Goal: Download file/media

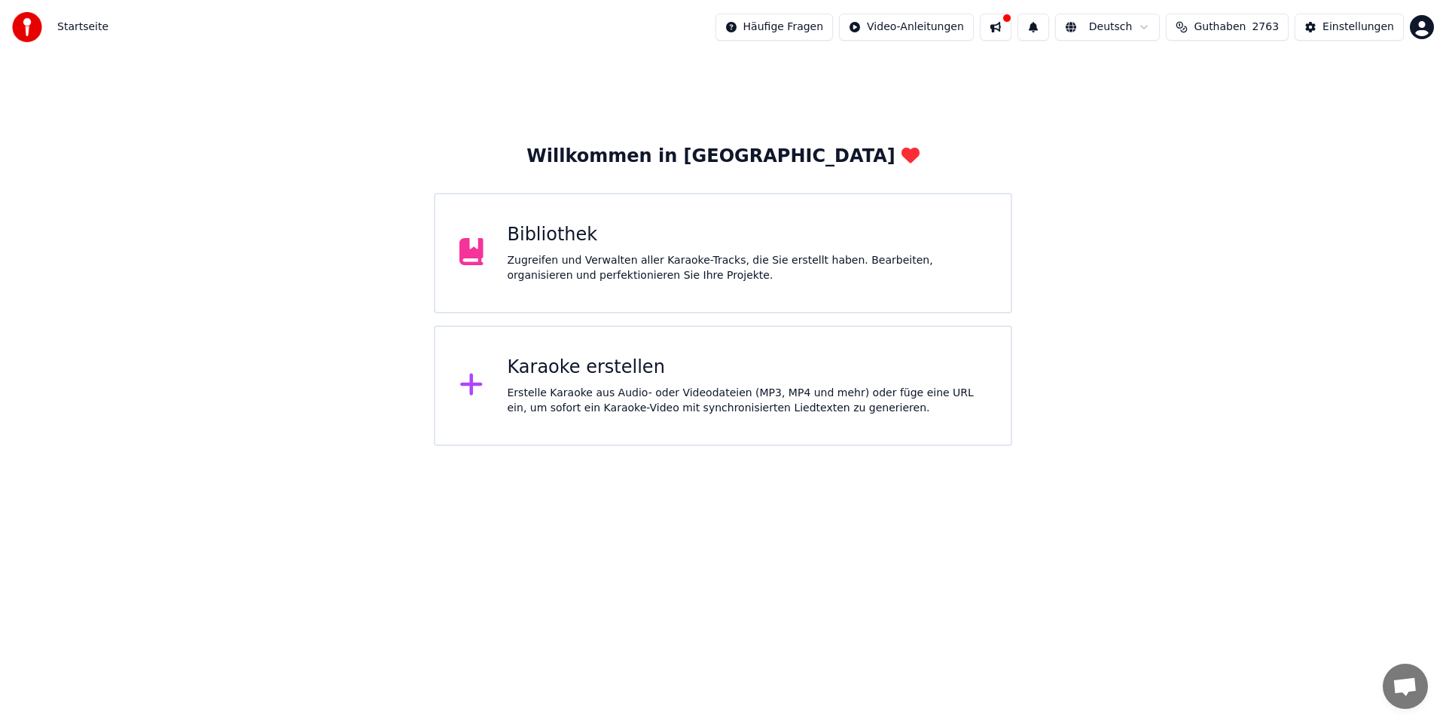
click at [716, 255] on div "Zugreifen und Verwalten aller Karaoke-Tracks, die Sie erstellt haben. Bearbeite…" at bounding box center [748, 268] width 480 height 30
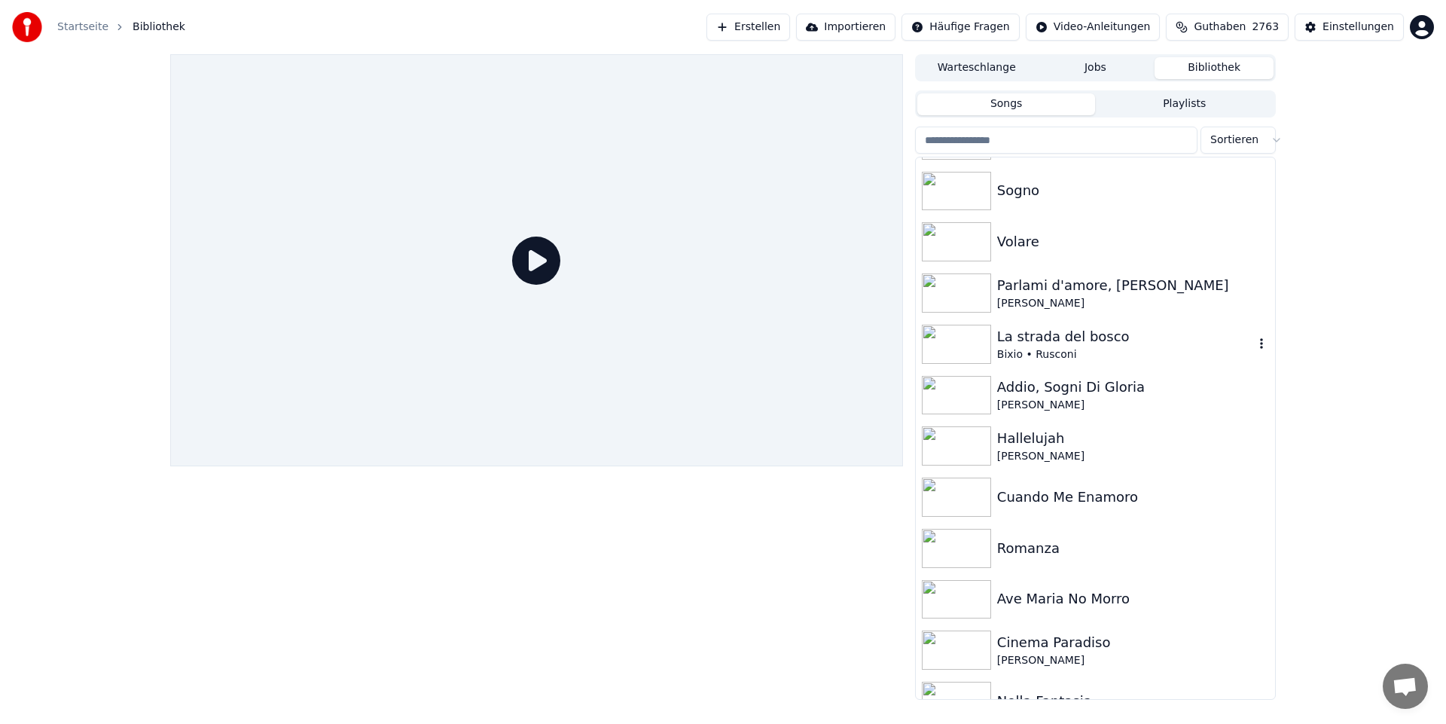
scroll to position [2637, 0]
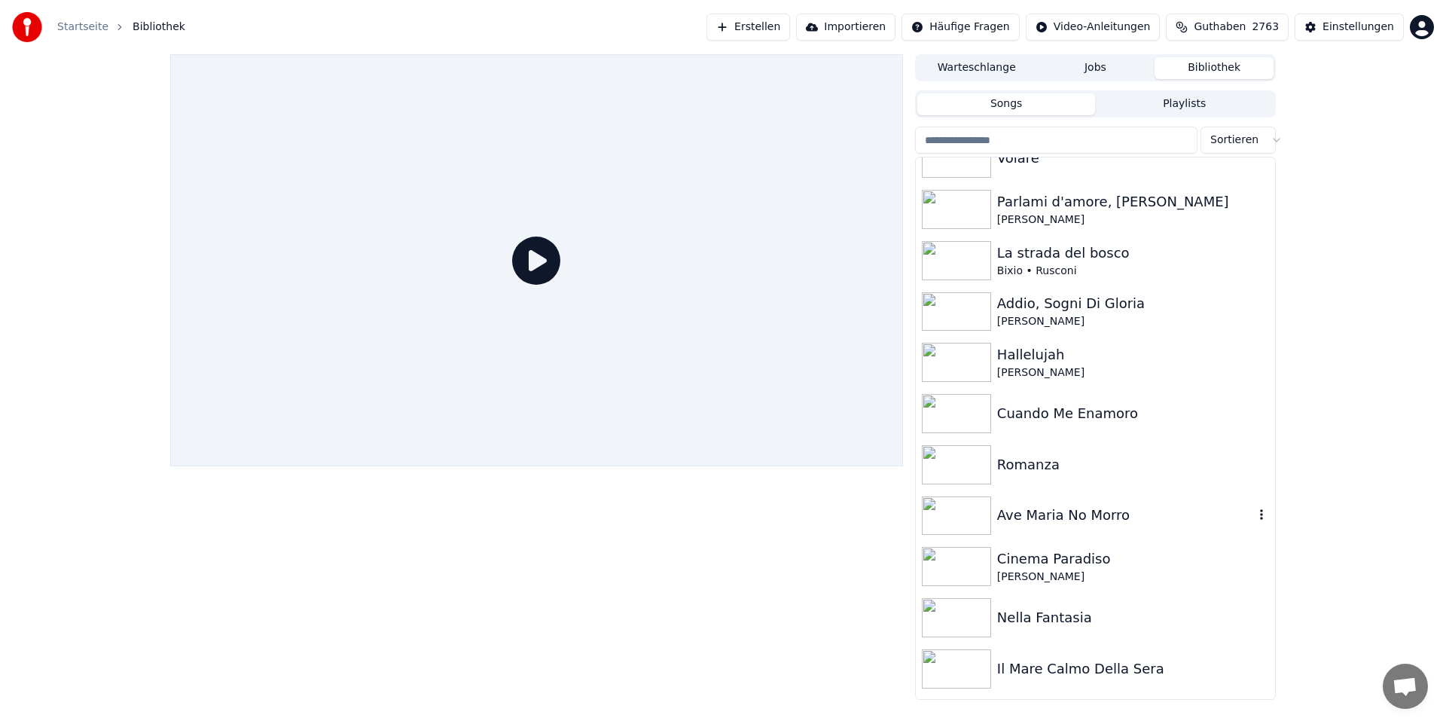
click at [970, 512] on img at bounding box center [956, 515] width 69 height 39
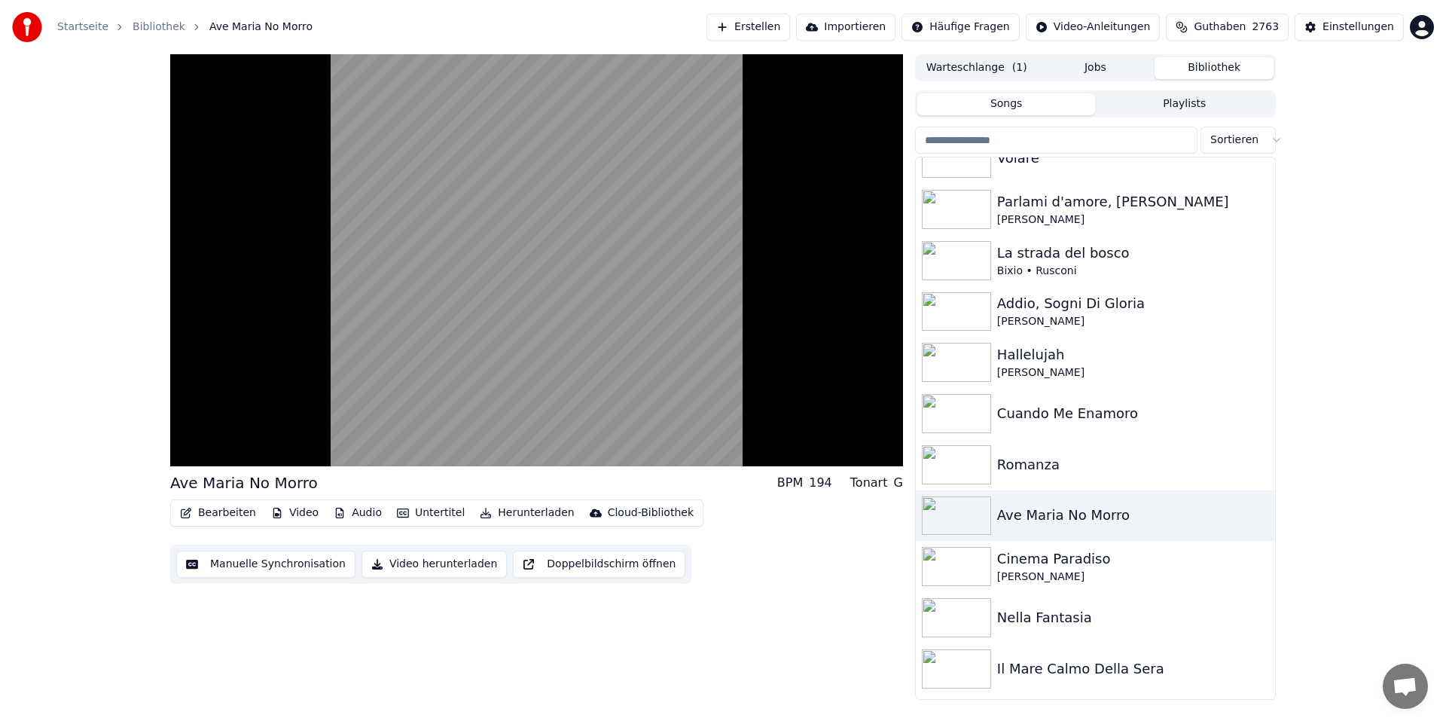
click at [497, 511] on button "Herunterladen" at bounding box center [527, 512] width 106 height 21
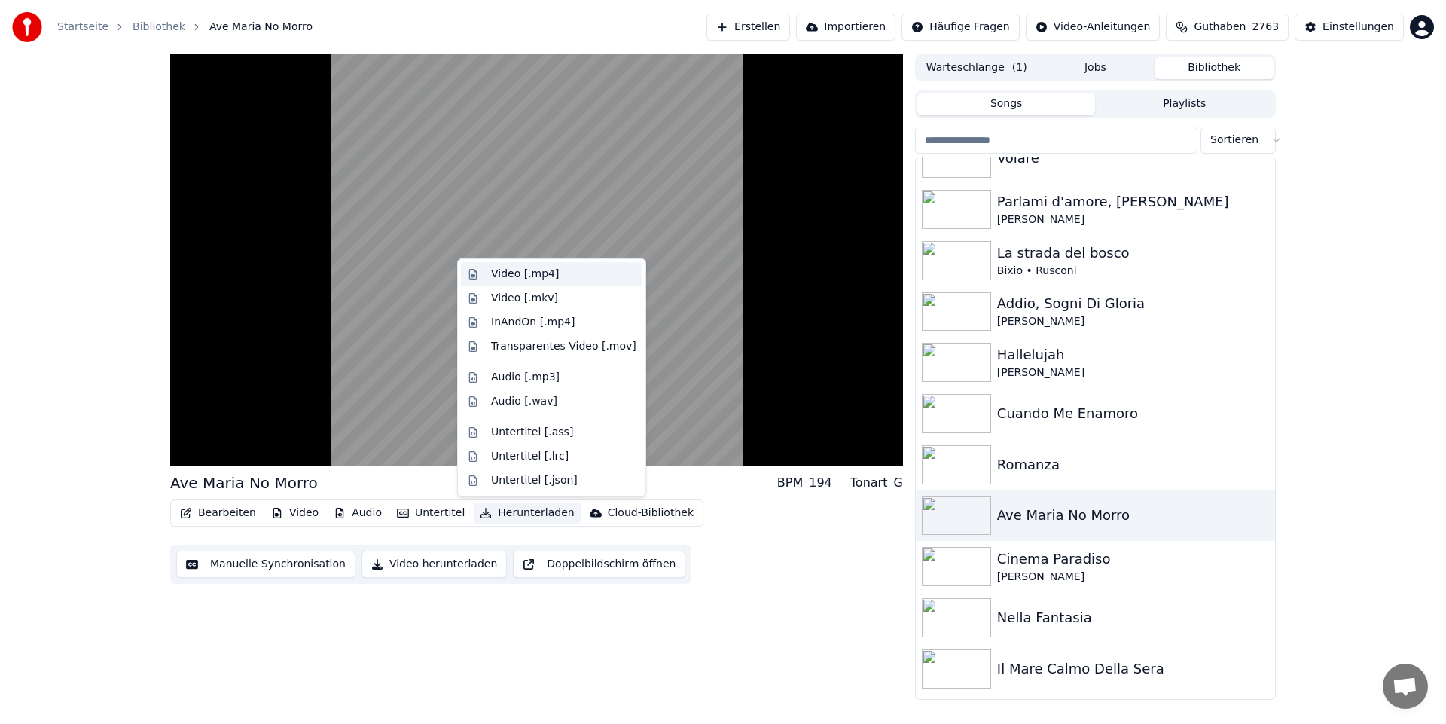
click at [545, 271] on div "Video [.mp4]" at bounding box center [525, 274] width 68 height 15
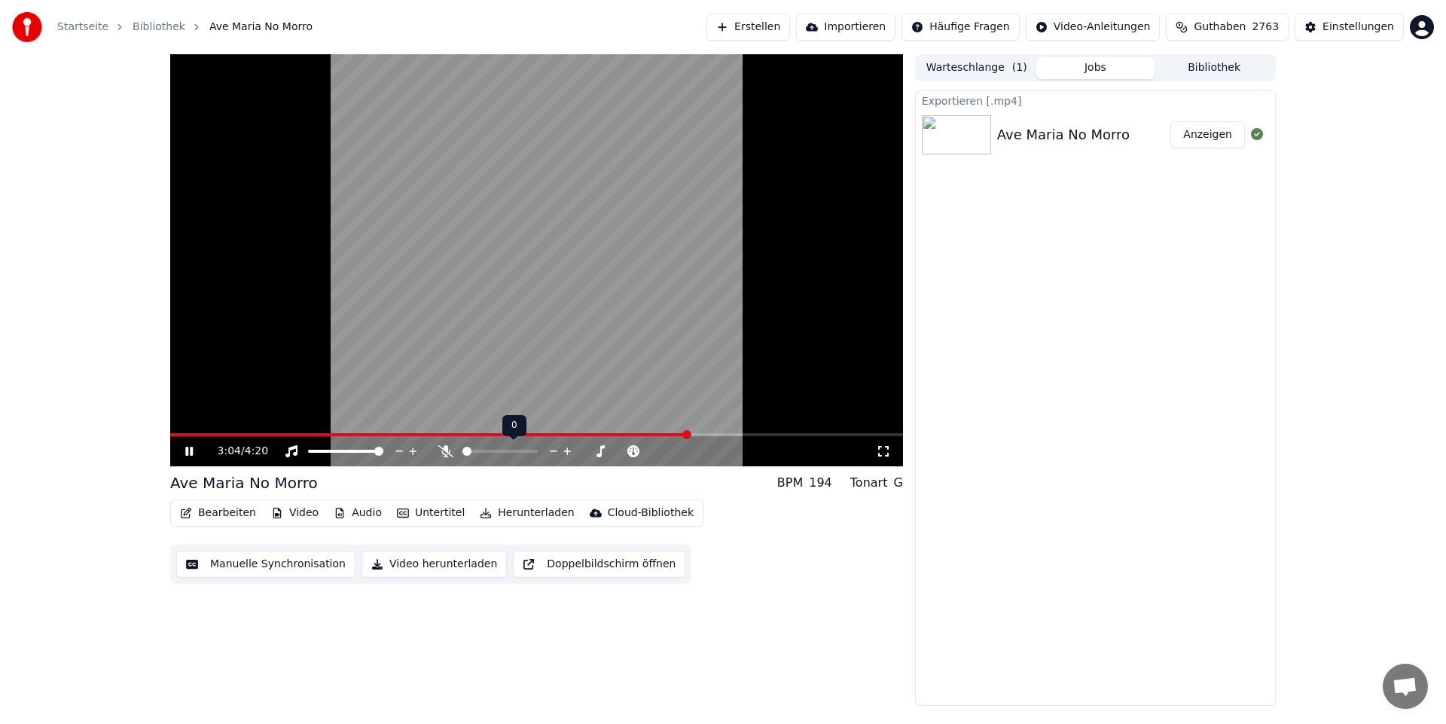
click at [463, 456] on span at bounding box center [467, 451] width 9 height 9
click at [1208, 141] on button "Anzeigen" at bounding box center [1208, 134] width 75 height 27
click at [538, 456] on span at bounding box center [533, 451] width 9 height 9
click at [191, 450] on icon at bounding box center [189, 451] width 9 height 11
click at [1218, 133] on button "Anzeigen" at bounding box center [1208, 134] width 75 height 27
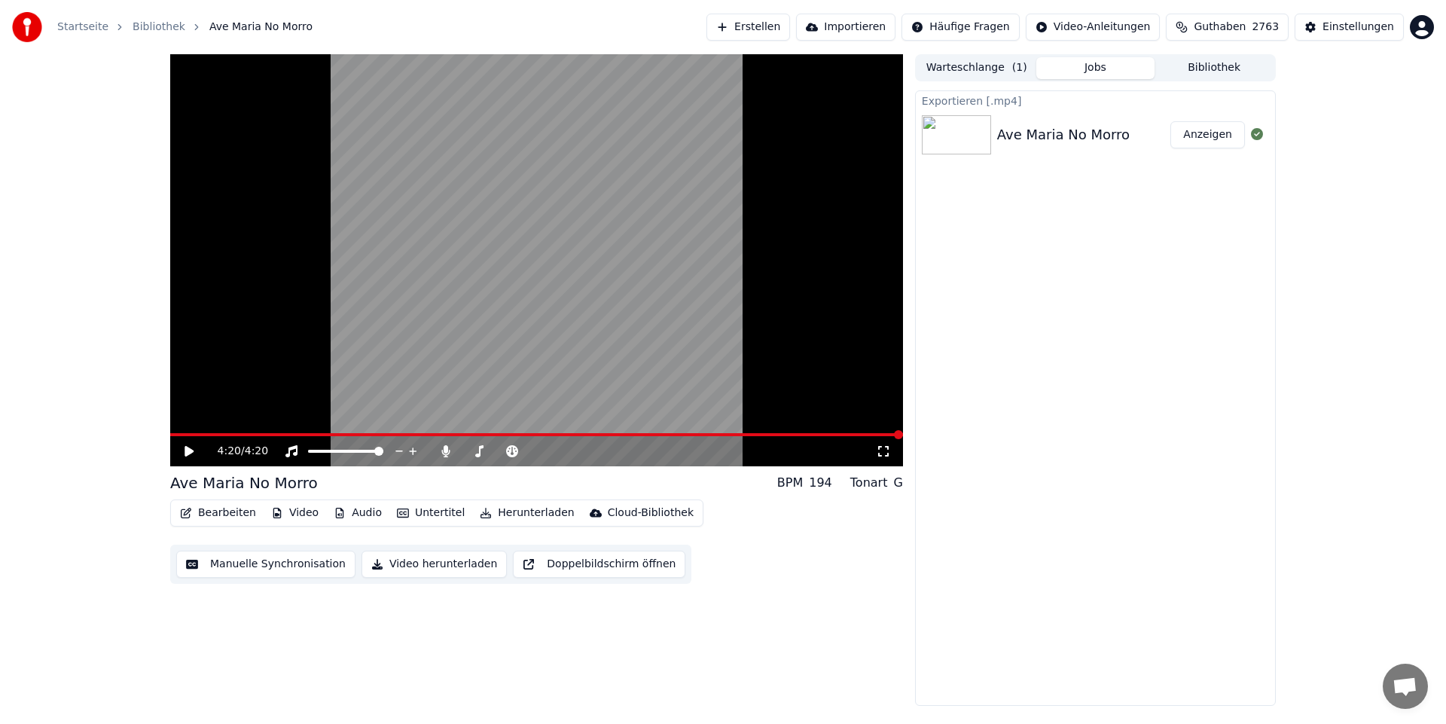
click at [1218, 133] on button "Anzeigen" at bounding box center [1208, 134] width 75 height 27
click at [1199, 132] on button "Anzeigen" at bounding box center [1208, 134] width 75 height 27
click at [193, 450] on icon at bounding box center [199, 451] width 35 height 12
click at [193, 450] on icon at bounding box center [189, 451] width 8 height 9
click at [1211, 138] on button "Anzeigen" at bounding box center [1208, 134] width 75 height 27
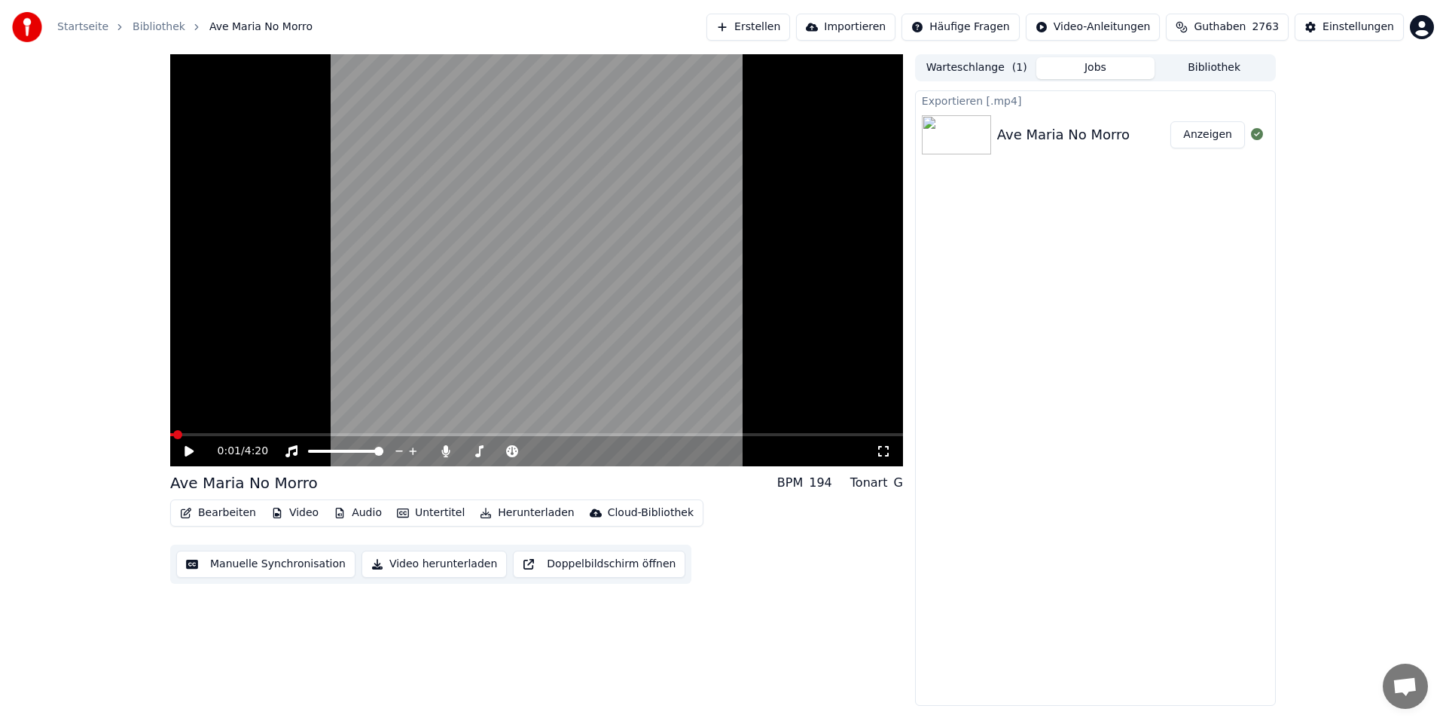
click at [1211, 130] on button "Anzeigen" at bounding box center [1208, 134] width 75 height 27
click at [1197, 138] on button "Anzeigen" at bounding box center [1208, 134] width 75 height 27
click at [1219, 132] on button "Anzeigen" at bounding box center [1208, 134] width 75 height 27
click at [512, 510] on button "Herunterladen" at bounding box center [527, 512] width 106 height 21
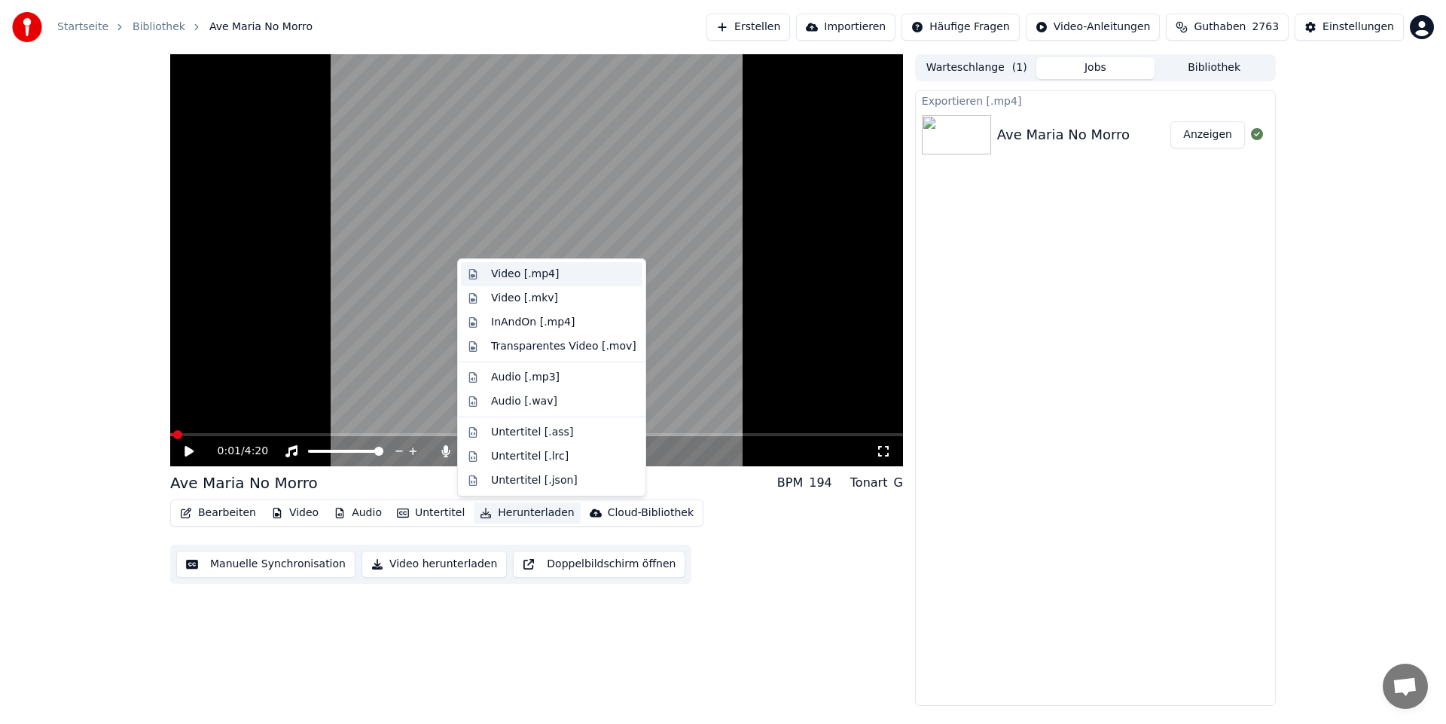
click at [505, 273] on div "Video [.mp4]" at bounding box center [525, 274] width 68 height 15
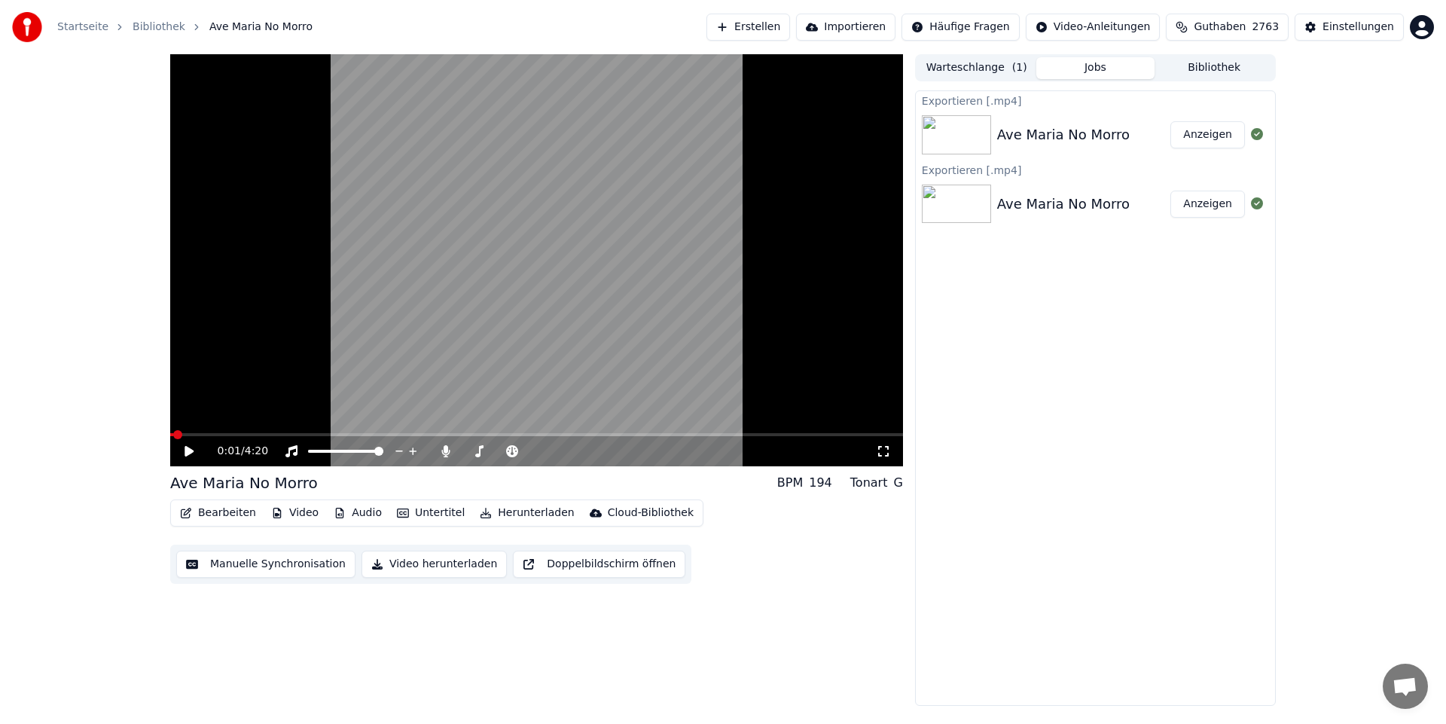
click at [1208, 142] on button "Anzeigen" at bounding box center [1208, 134] width 75 height 27
click at [463, 448] on span at bounding box center [467, 451] width 9 height 9
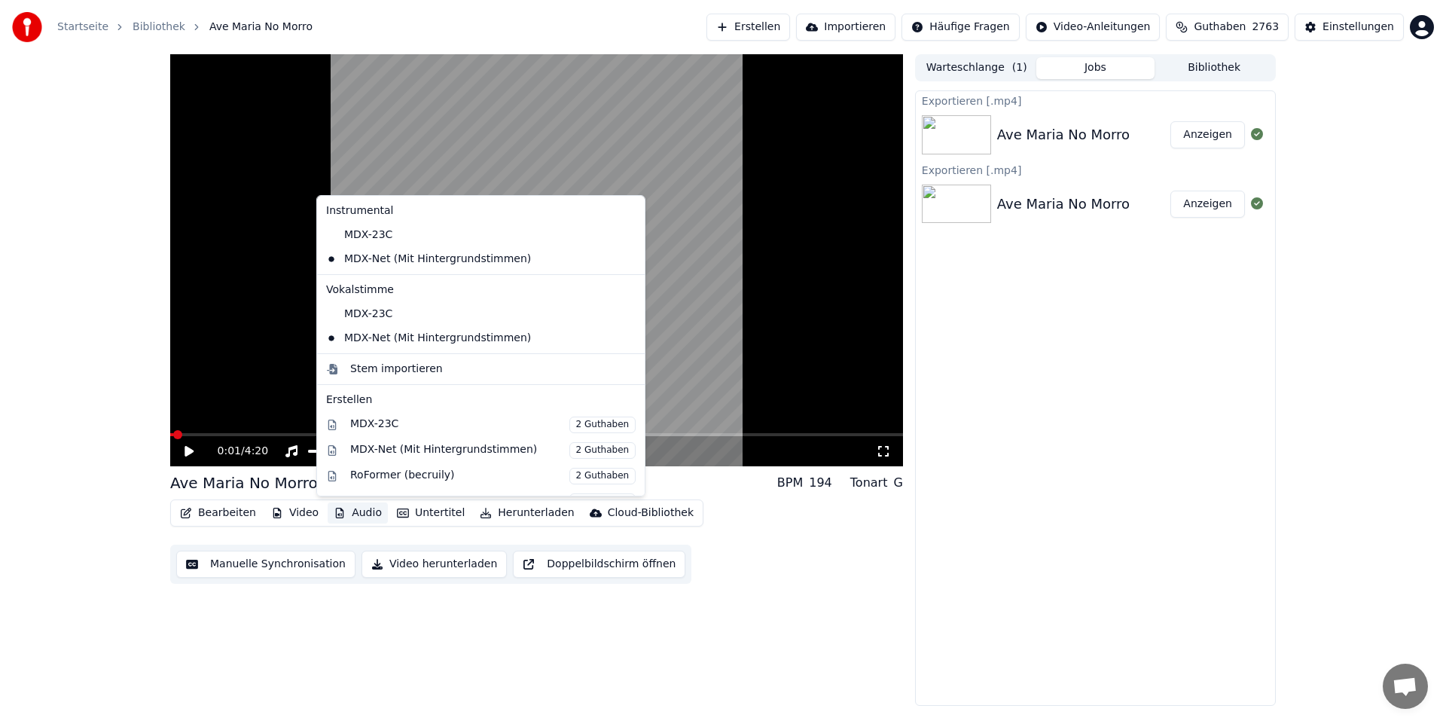
click at [357, 514] on button "Audio" at bounding box center [358, 512] width 60 height 21
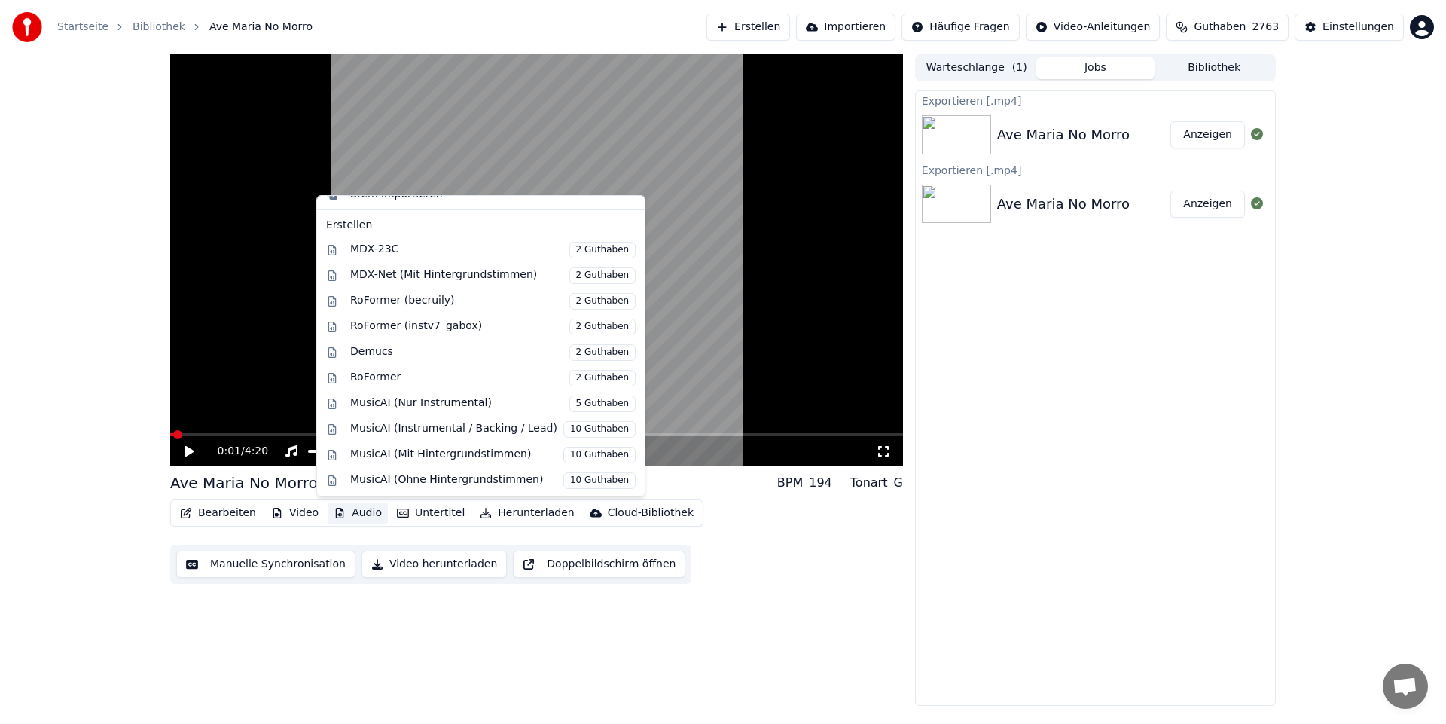
scroll to position [201, 0]
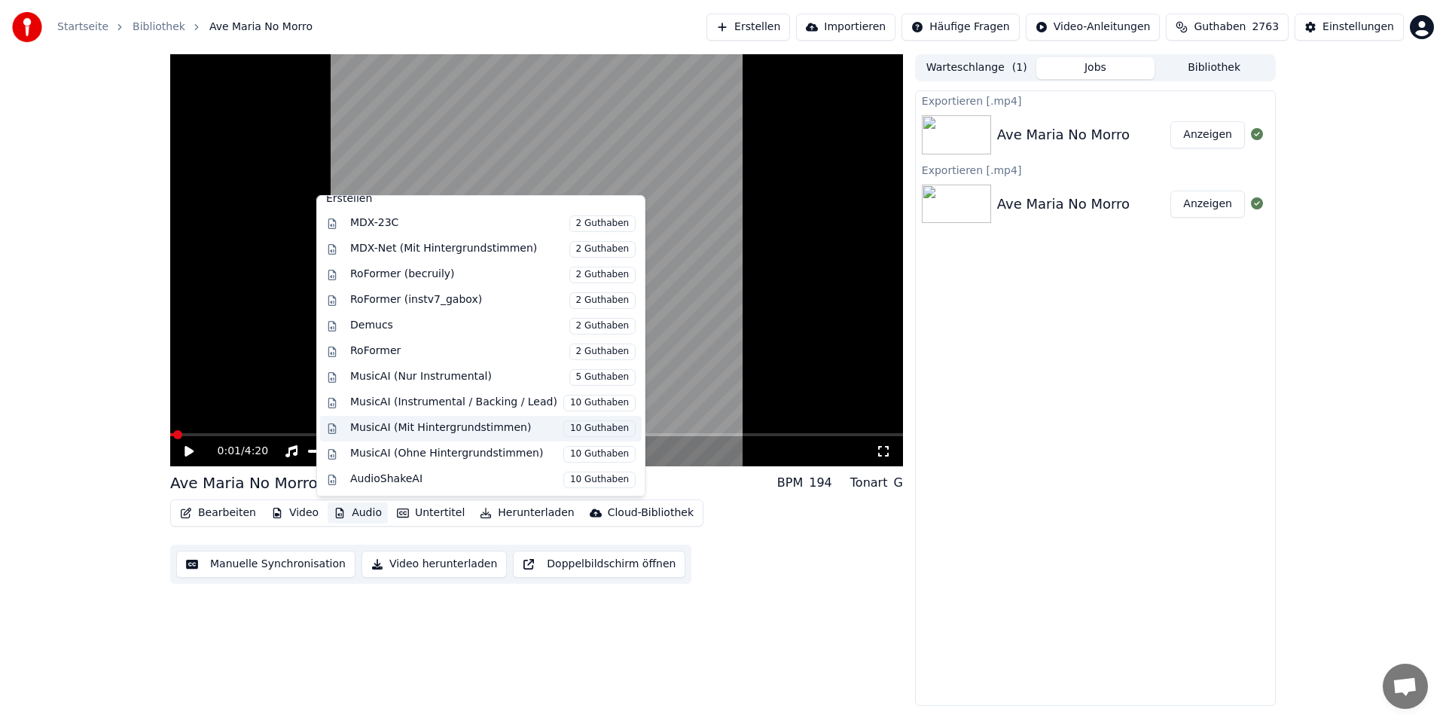
click at [563, 427] on span "10 Guthaben" at bounding box center [599, 428] width 72 height 17
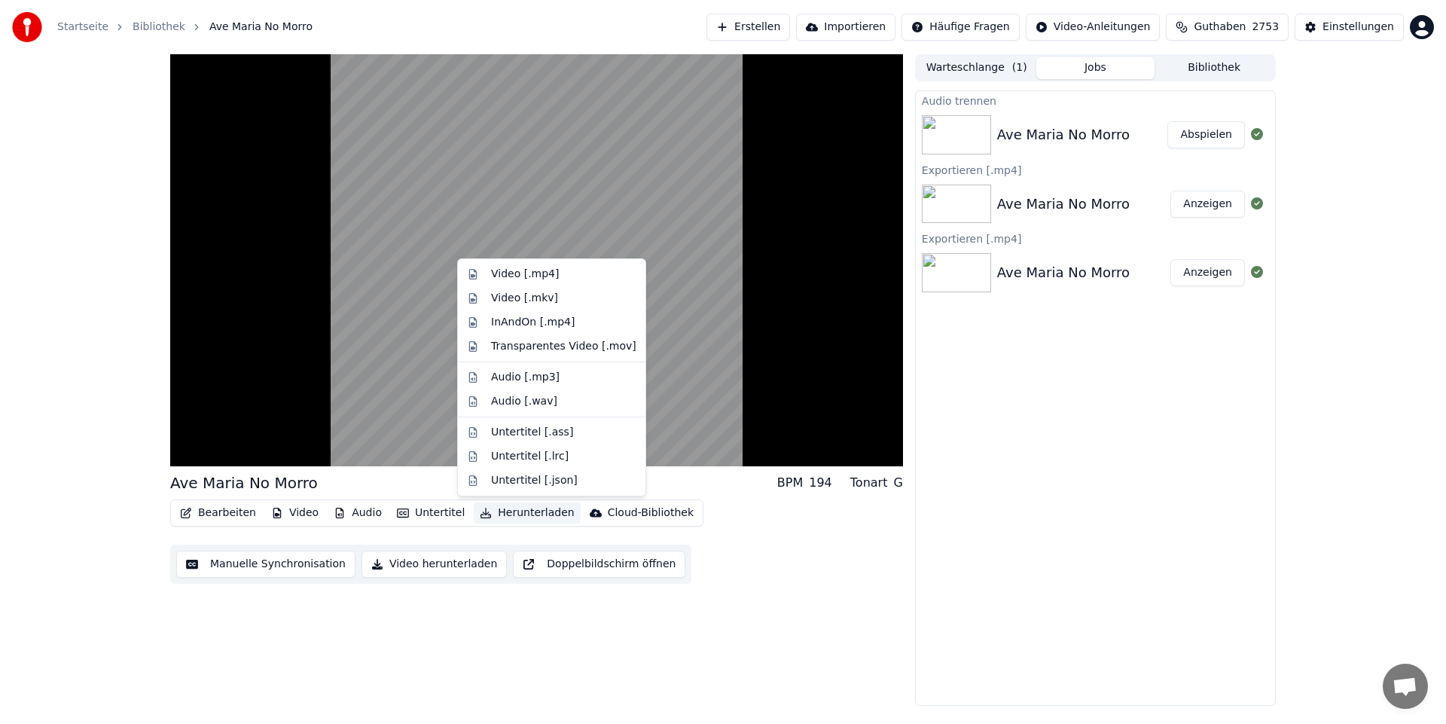
click at [511, 511] on button "Herunterladen" at bounding box center [527, 512] width 106 height 21
click at [538, 273] on div "Video [.mp4]" at bounding box center [525, 274] width 68 height 15
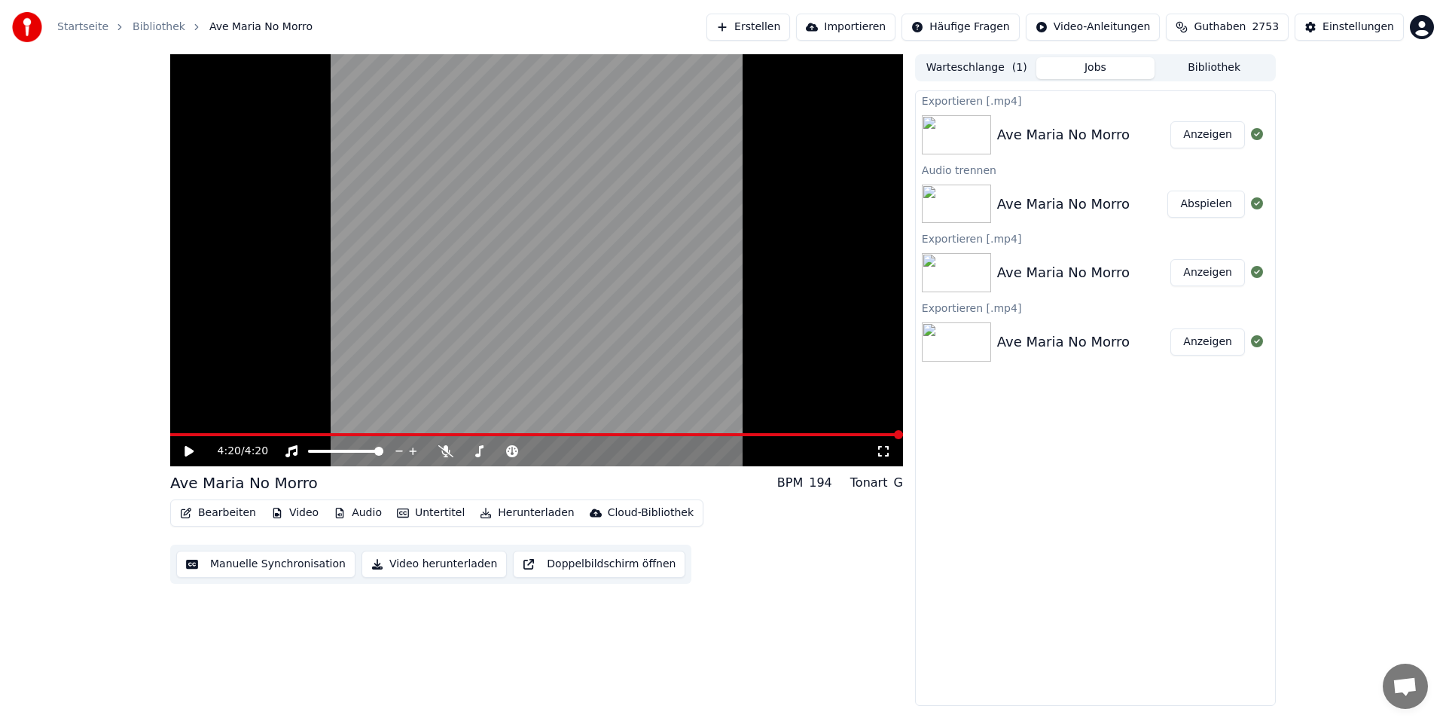
click at [1217, 142] on button "Anzeigen" at bounding box center [1208, 134] width 75 height 27
